Goal: Task Accomplishment & Management: Use online tool/utility

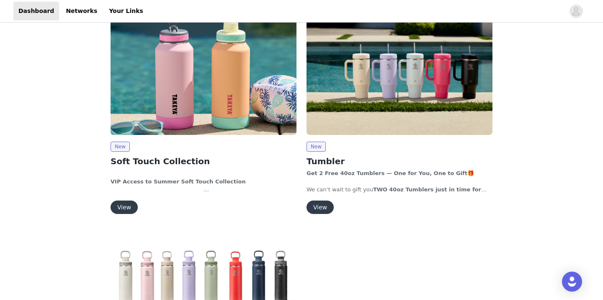
scroll to position [89, 0]
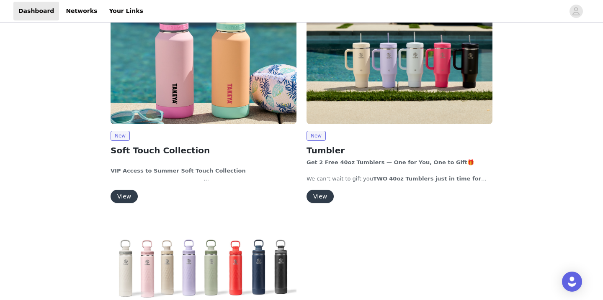
click at [321, 196] on button "View" at bounding box center [319, 196] width 27 height 13
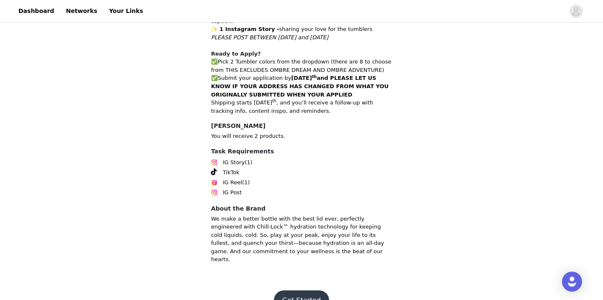
scroll to position [311, 0]
click at [304, 291] on button "Get Started" at bounding box center [302, 301] width 56 height 20
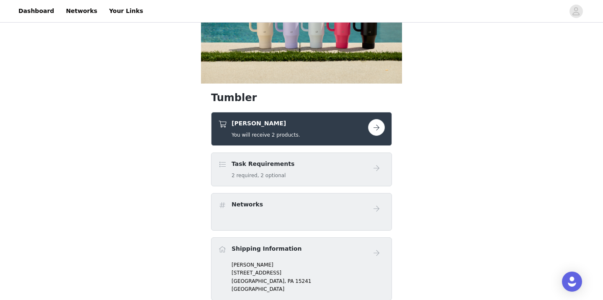
scroll to position [86, 0]
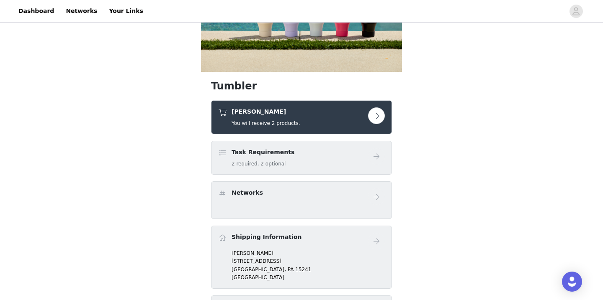
click at [379, 116] on button "button" at bounding box center [376, 116] width 17 height 17
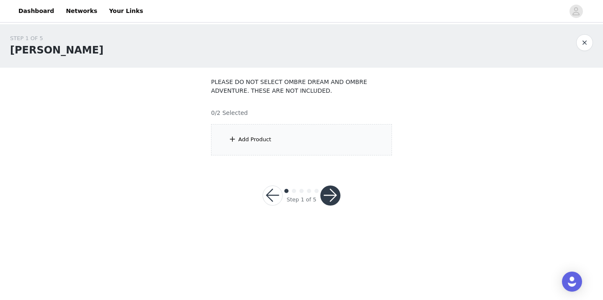
click at [277, 143] on div "Add Product" at bounding box center [301, 139] width 181 height 31
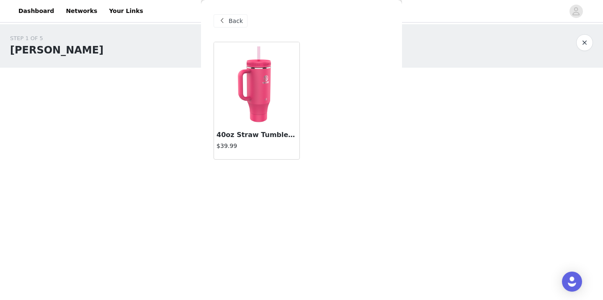
click at [259, 100] on img at bounding box center [257, 84] width 84 height 84
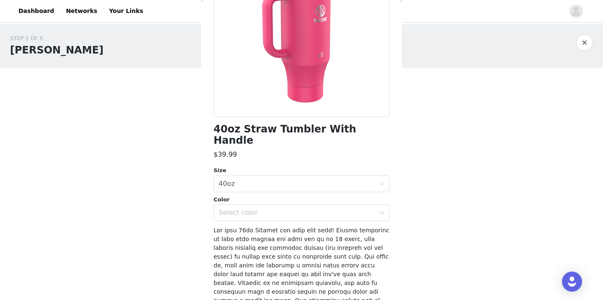
scroll to position [115, 0]
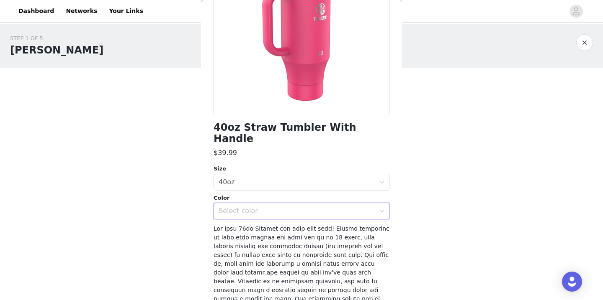
click at [378, 203] on div "Select color" at bounding box center [298, 211] width 160 height 16
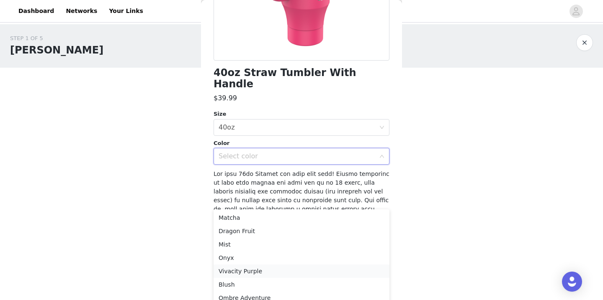
scroll to position [0, 0]
click at [233, 241] on li "Mist" at bounding box center [301, 244] width 176 height 13
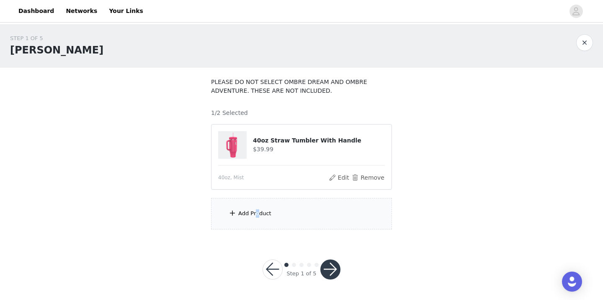
click at [257, 215] on div "Add Product" at bounding box center [254, 214] width 33 height 8
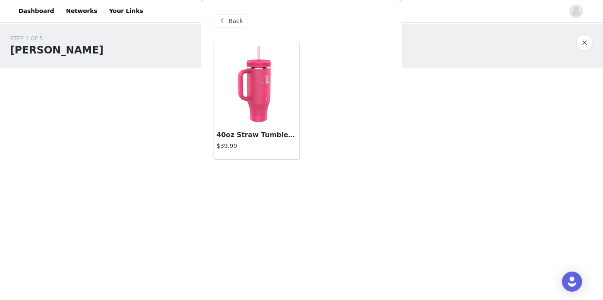
click at [265, 94] on img at bounding box center [257, 84] width 84 height 84
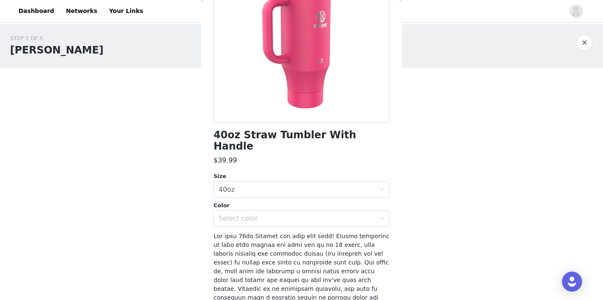
scroll to position [108, 0]
click at [288, 214] on div "Select color" at bounding box center [296, 218] width 157 height 8
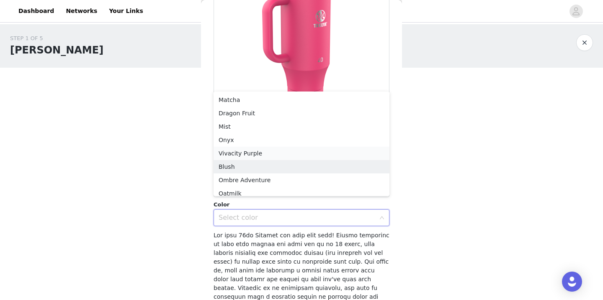
scroll to position [4, 0]
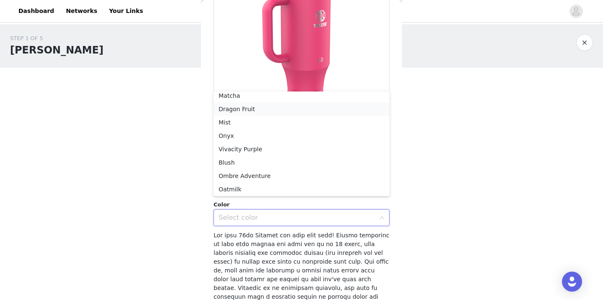
click at [266, 108] on li "Dragon Fruit" at bounding box center [301, 109] width 176 height 13
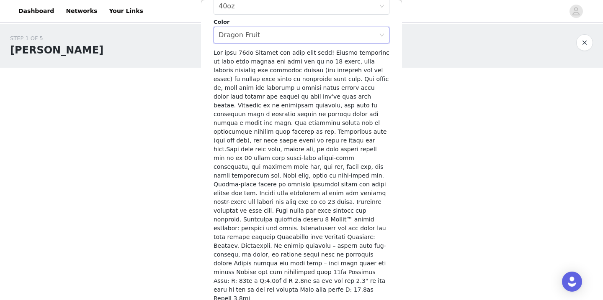
scroll to position [0, 0]
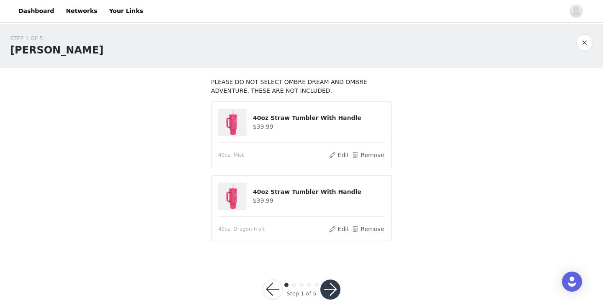
click at [331, 290] on button "button" at bounding box center [330, 290] width 20 height 20
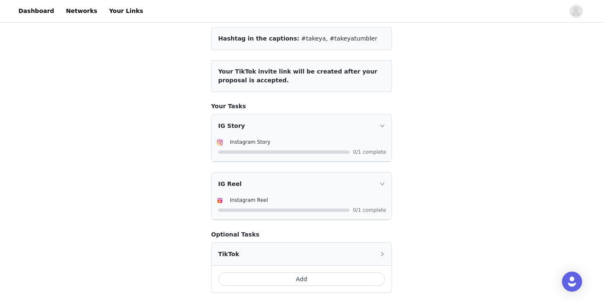
scroll to position [66, 0]
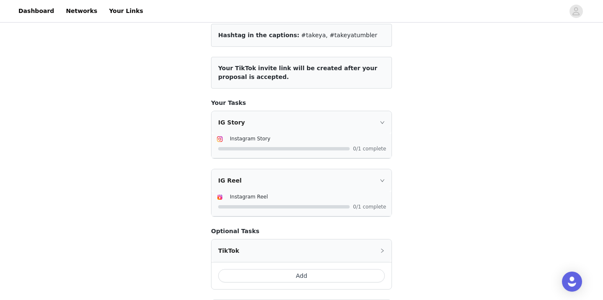
click at [339, 128] on div "IG Story" at bounding box center [301, 122] width 180 height 23
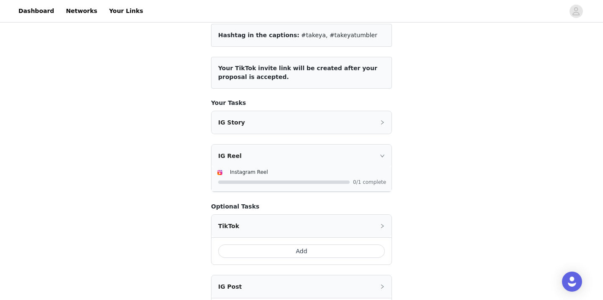
click at [339, 128] on div "IG Story" at bounding box center [301, 122] width 180 height 23
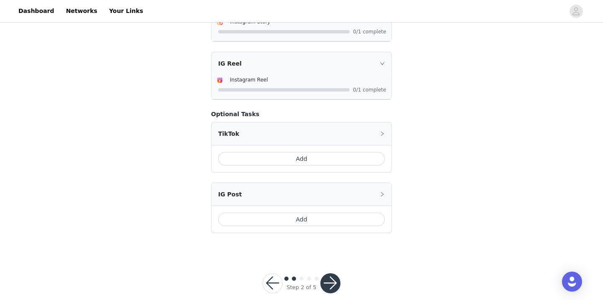
scroll to position [182, 0]
click at [315, 221] on button "Add" at bounding box center [301, 220] width 167 height 13
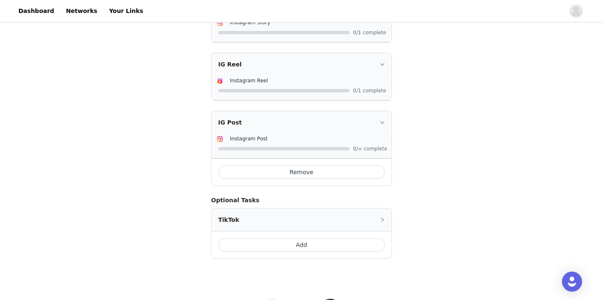
click at [323, 142] on div "Instagram Post" at bounding box center [308, 138] width 157 height 9
click at [381, 122] on icon "icon: right" at bounding box center [382, 122] width 5 height 5
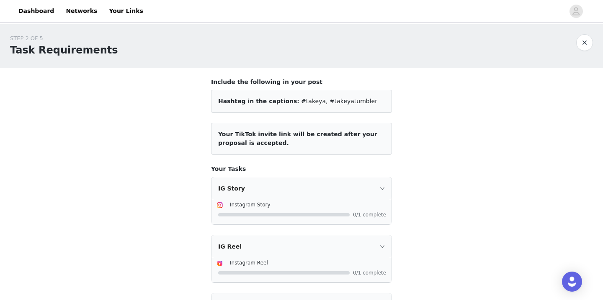
scroll to position [0, 0]
